Goal: Information Seeking & Learning: Learn about a topic

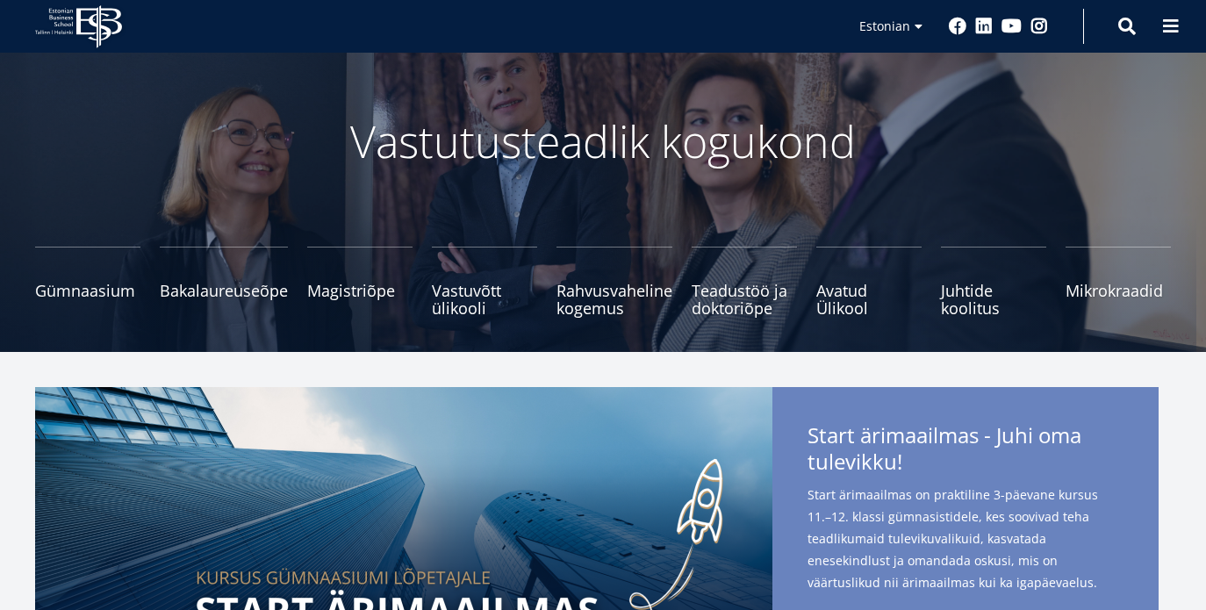
scroll to position [76, 0]
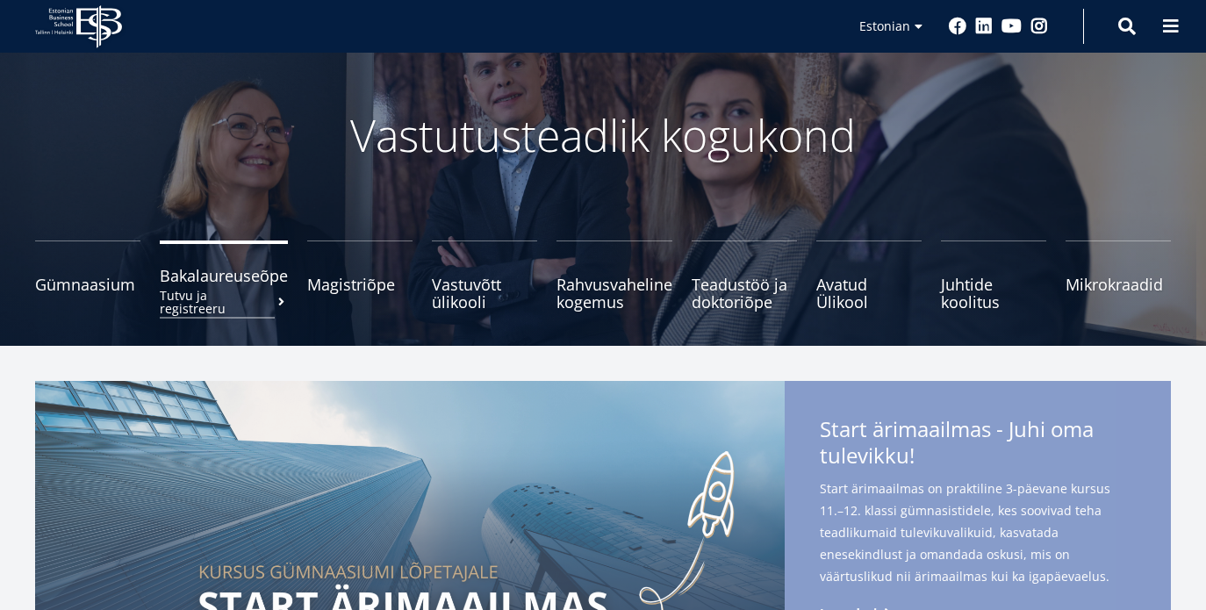
click at [239, 289] on small "Tutvu ja registreeru" at bounding box center [224, 302] width 128 height 26
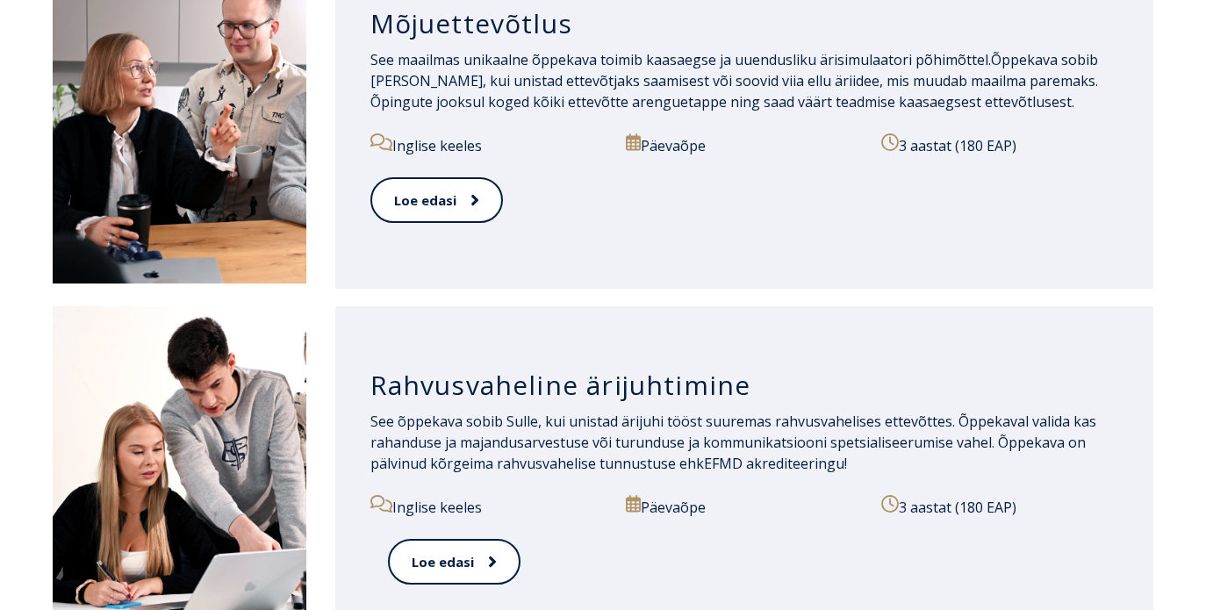
scroll to position [1742, 0]
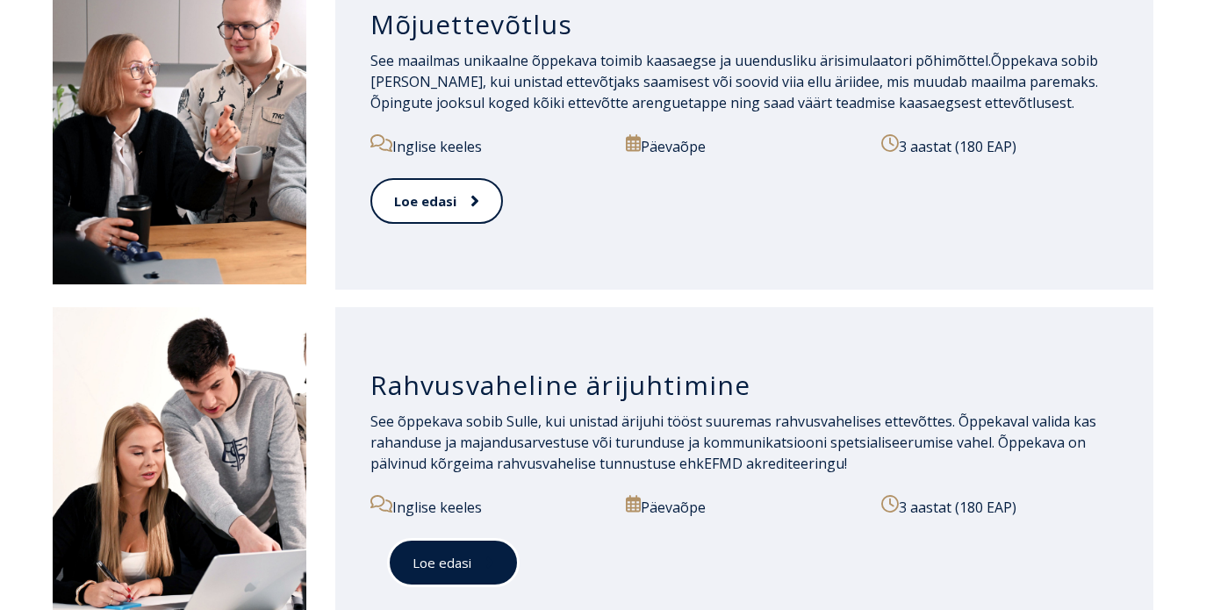
click at [448, 568] on link "Loe edasi" at bounding box center [453, 563] width 131 height 48
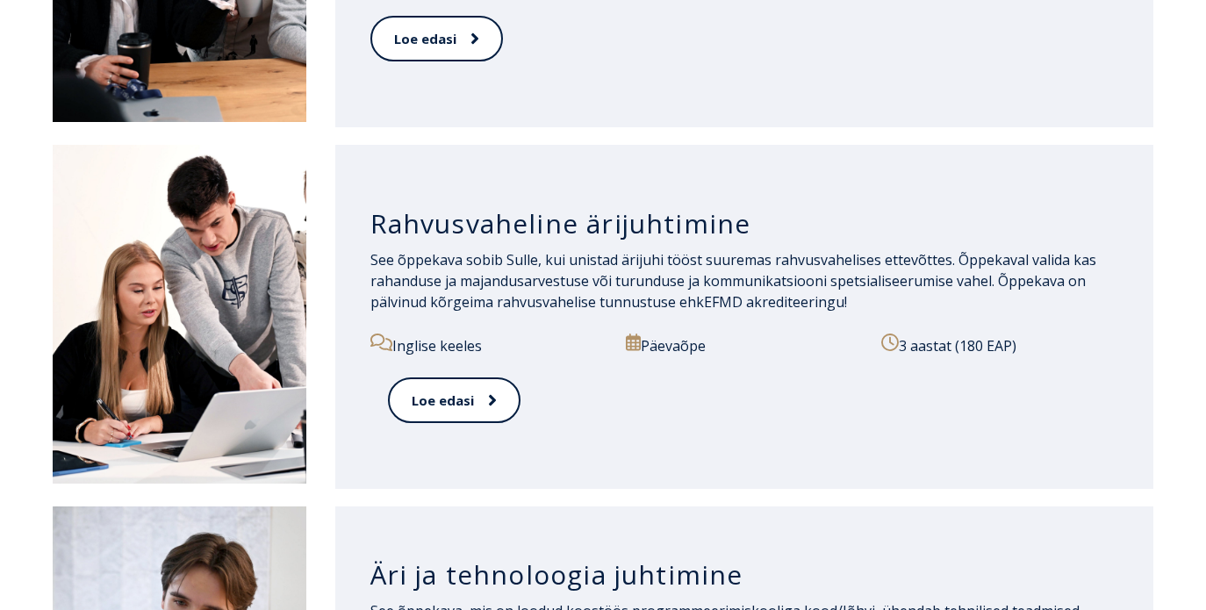
scroll to position [2032, 0]
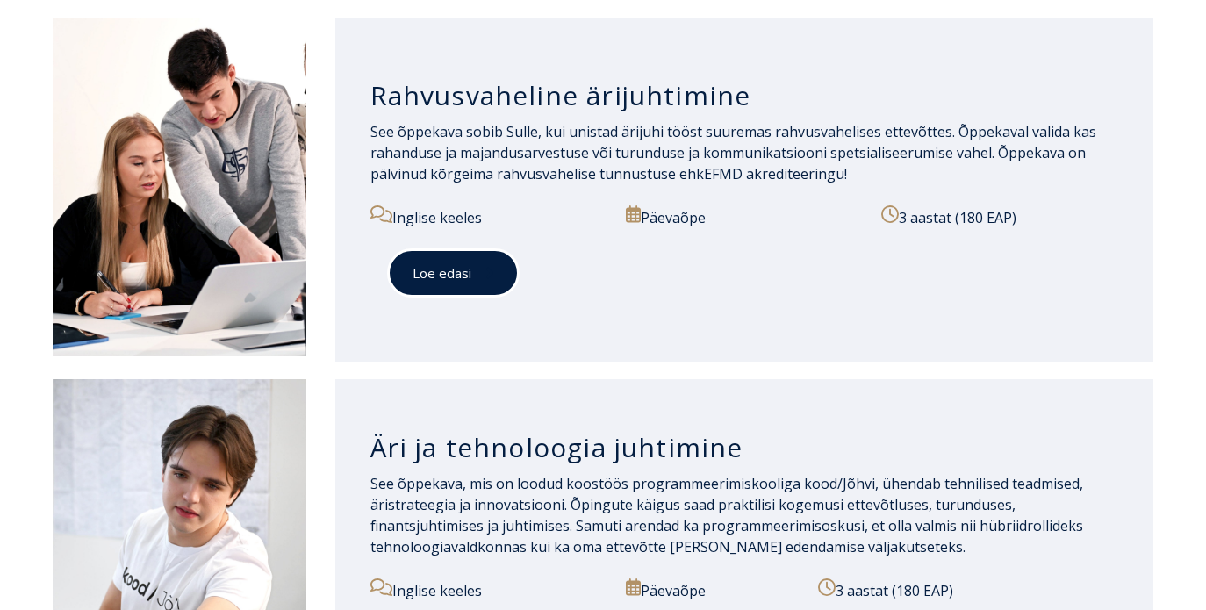
click at [472, 274] on span at bounding box center [483, 273] width 23 height 18
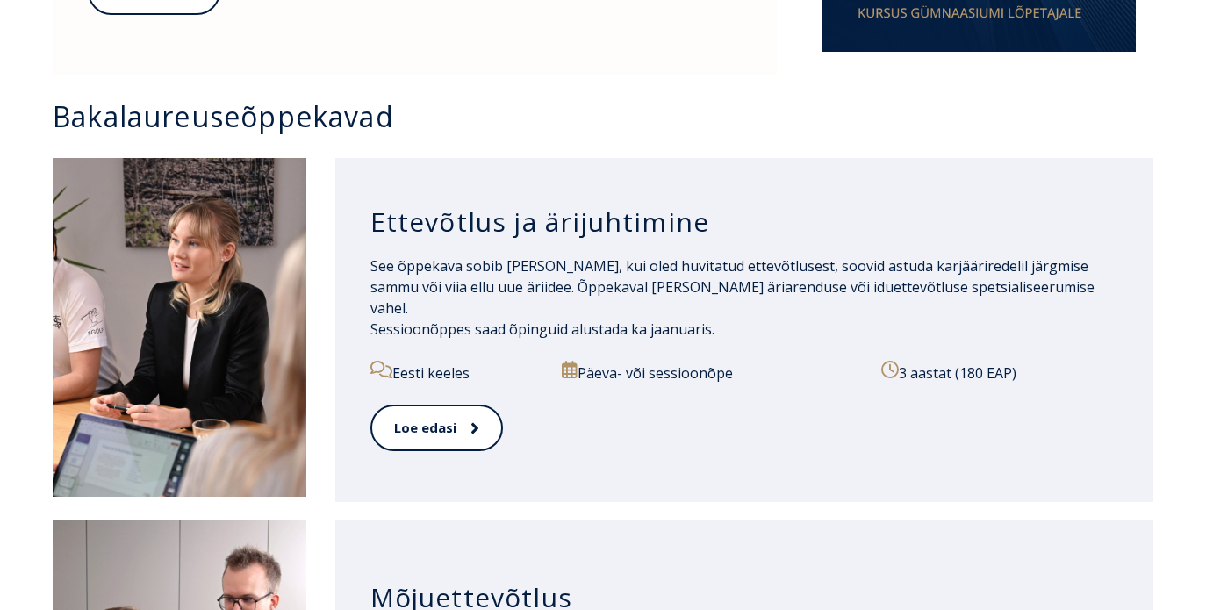
scroll to position [1170, 0]
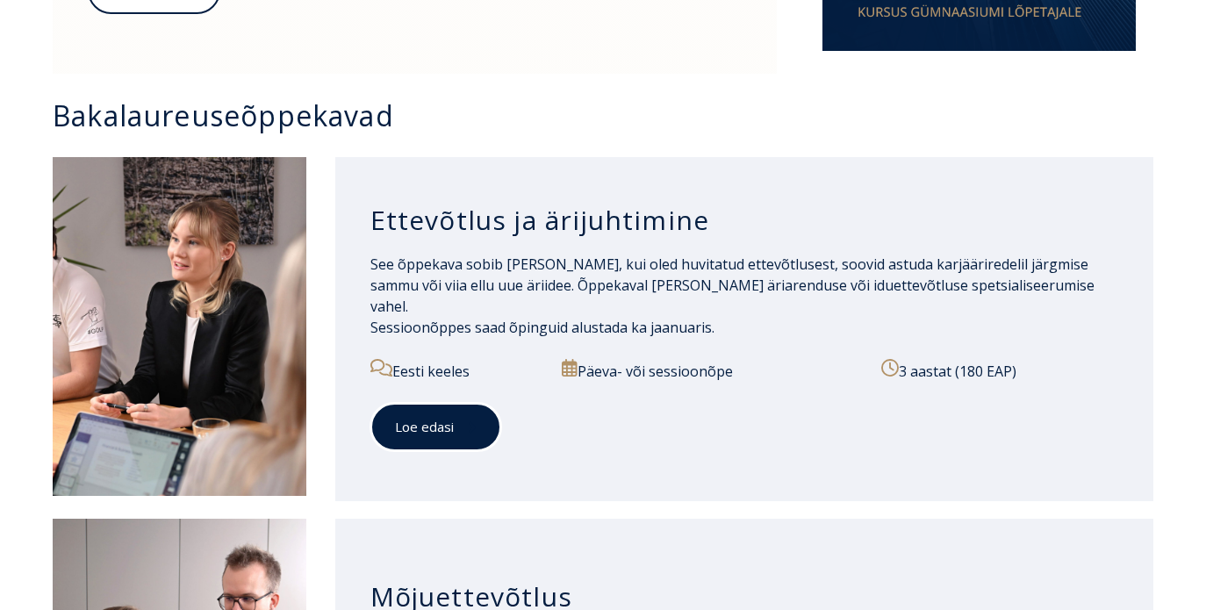
click at [428, 412] on link "Loe edasi" at bounding box center [436, 427] width 131 height 48
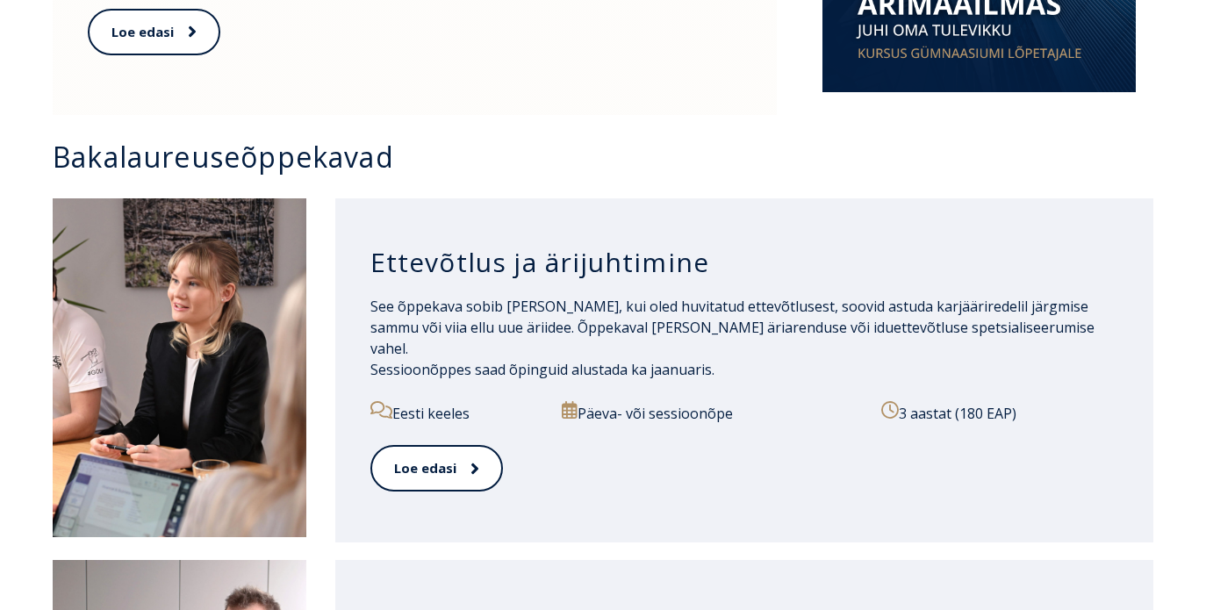
scroll to position [1197, 0]
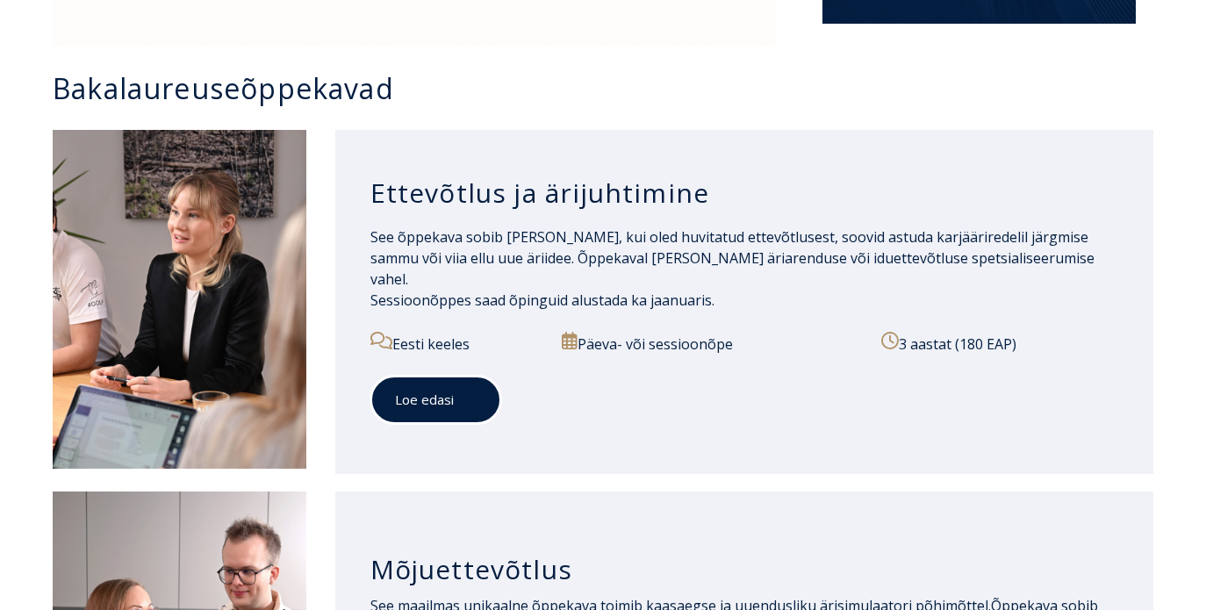
click at [437, 406] on link "Loe edasi" at bounding box center [436, 400] width 131 height 48
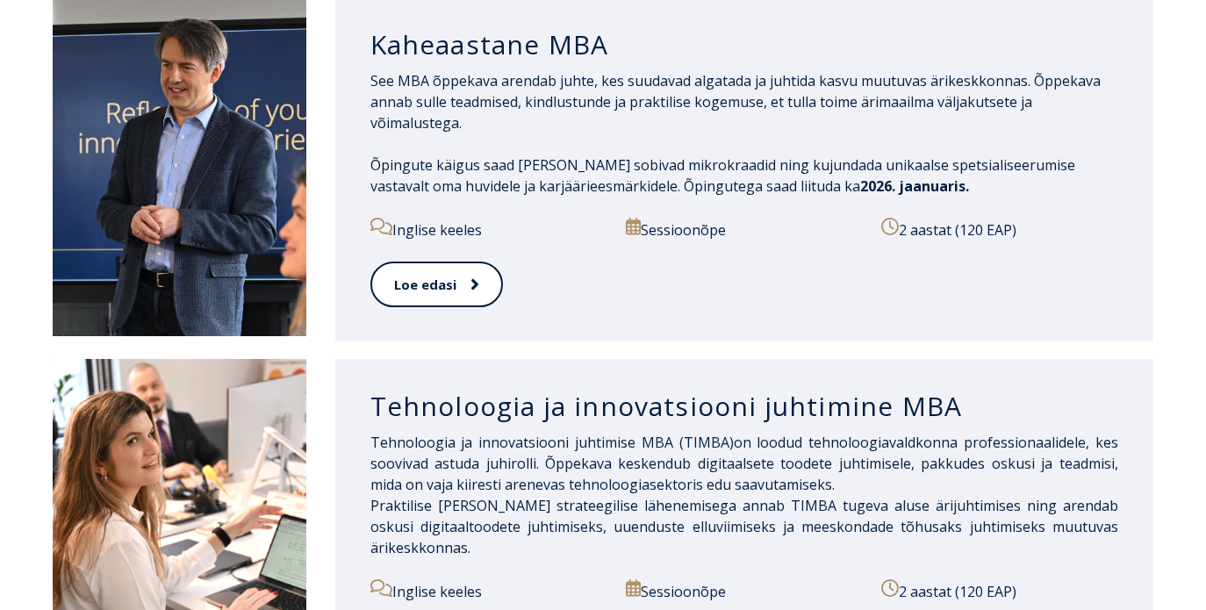
scroll to position [972, 0]
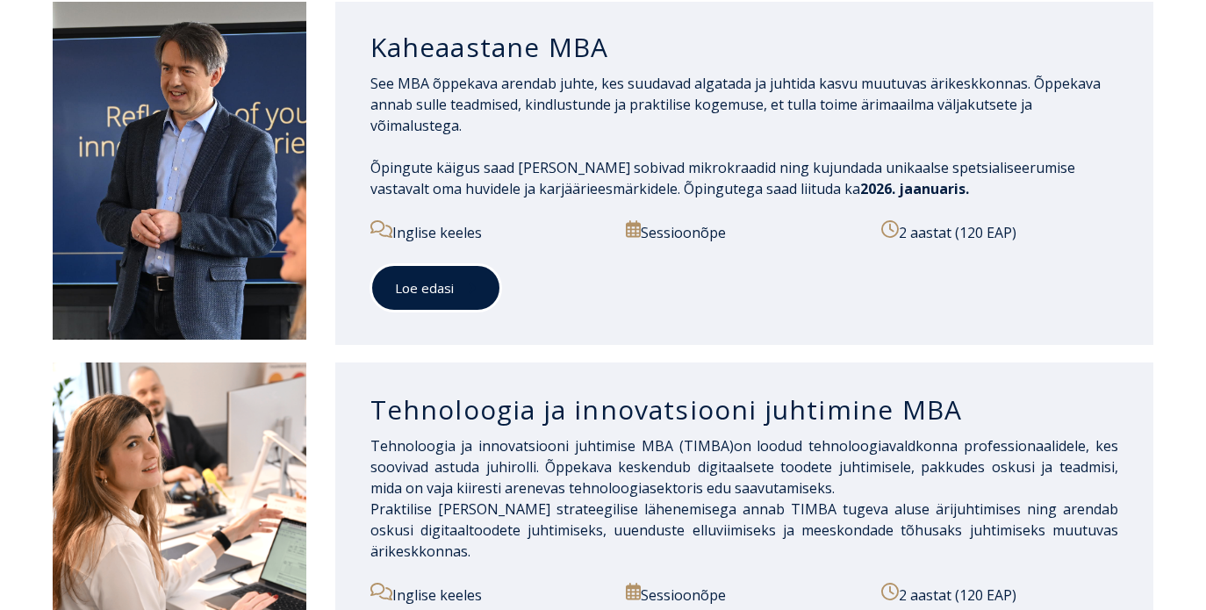
click at [466, 299] on link "Loe edasi" at bounding box center [436, 288] width 131 height 48
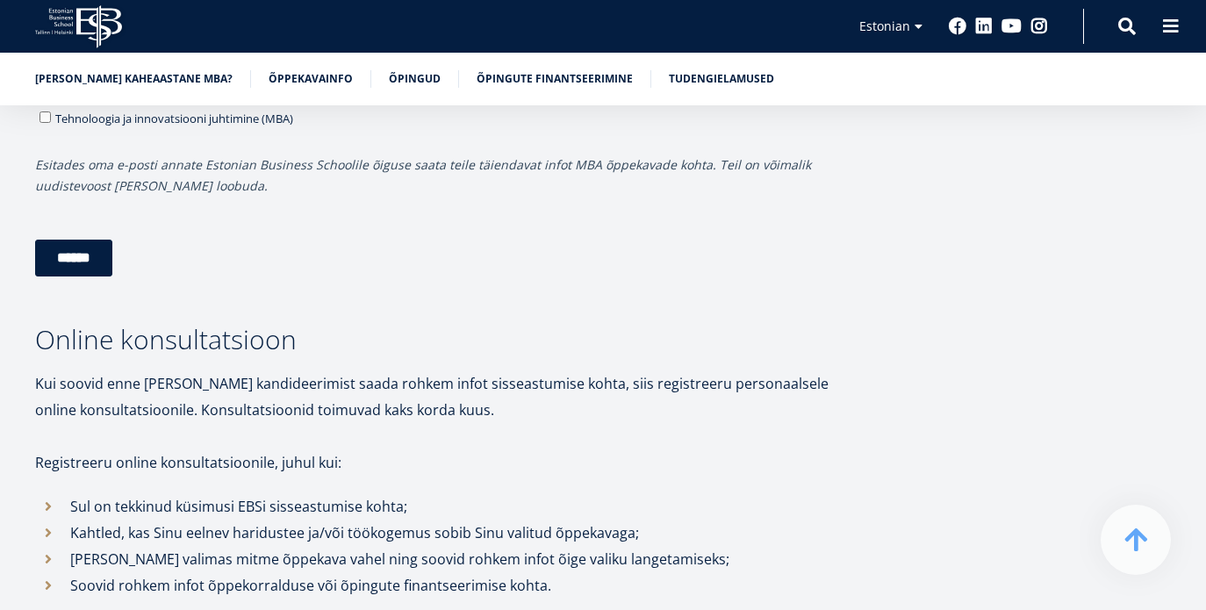
scroll to position [5059, 0]
